Goal: Transaction & Acquisition: Purchase product/service

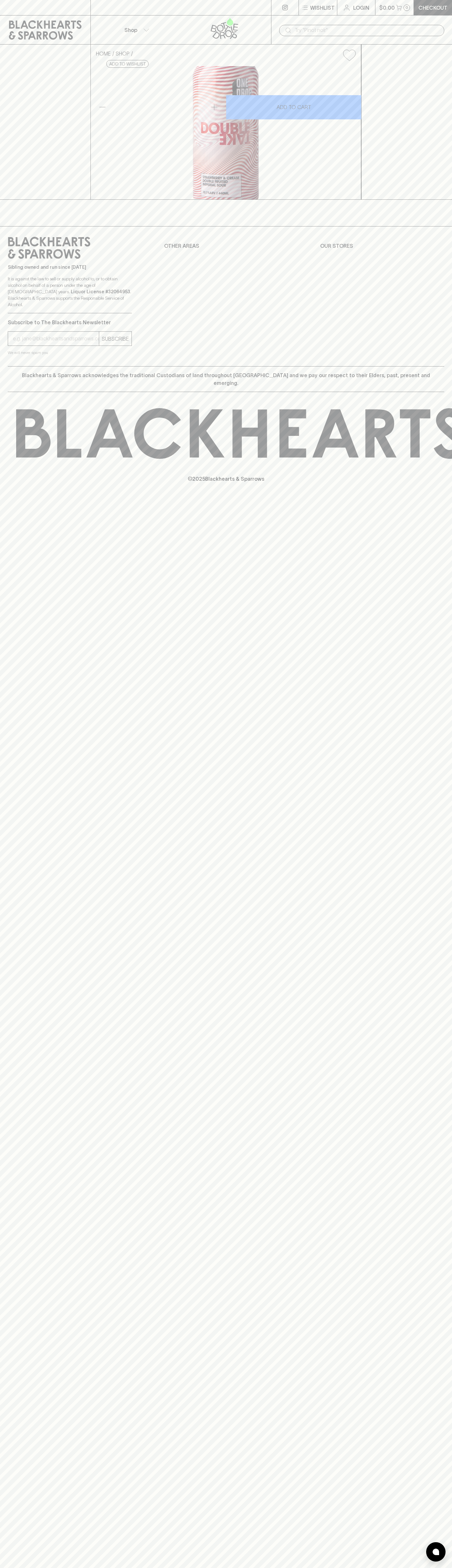
click at [207, 1] on div "⠀ ⠀" at bounding box center [180, 7] width 181 height 15
click at [433, 392] on div "Blackhearts & Sparrows acknowledges the traditional Custodians of land througho…" at bounding box center [226, 379] width 436 height 26
click at [191, 1567] on html "⠀ ⠀ Wishlist Login $0.00 0 Checkout Shop ​ HOME SHOP One Drop Strawberries & Cr…" at bounding box center [226, 784] width 452 height 1568
click at [19, 1054] on div "⠀ ⠀ Wishlist Login $0.00 0 Checkout Shop ​ HOME SHOP One Drop Strawberries & Cr…" at bounding box center [226, 784] width 452 height 1568
